Goal: Find specific page/section: Find specific page/section

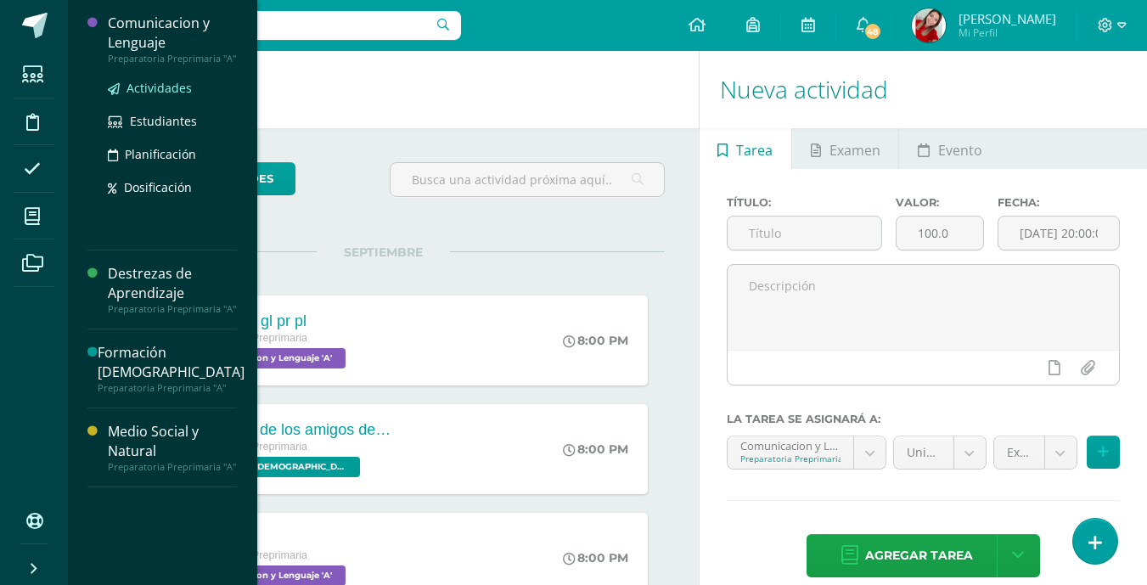
click at [158, 81] on span "Actividades" at bounding box center [159, 88] width 65 height 16
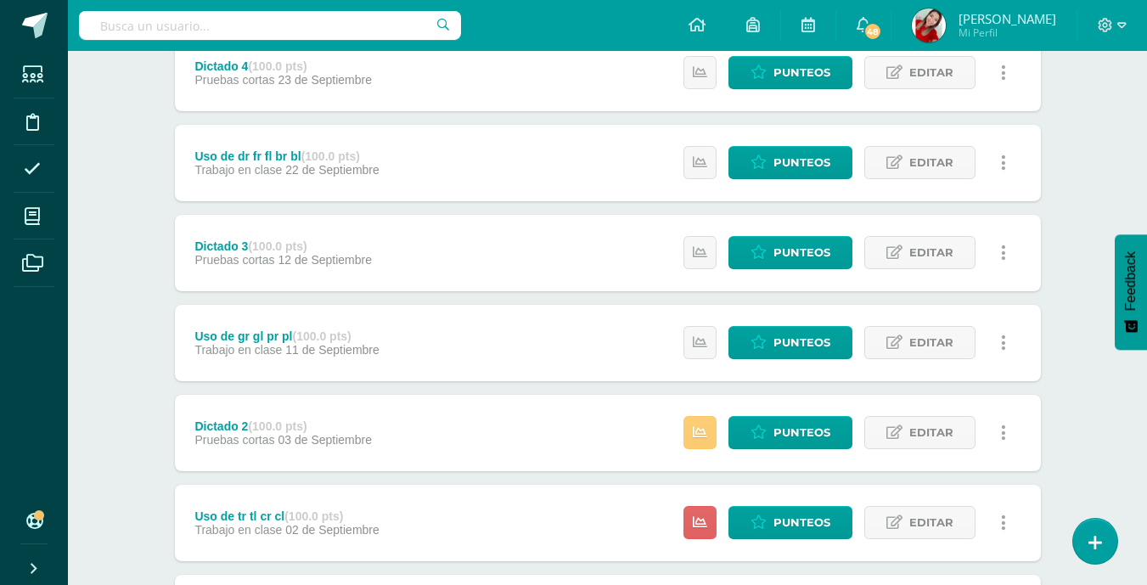
scroll to position [611, 0]
